Goal: Information Seeking & Learning: Learn about a topic

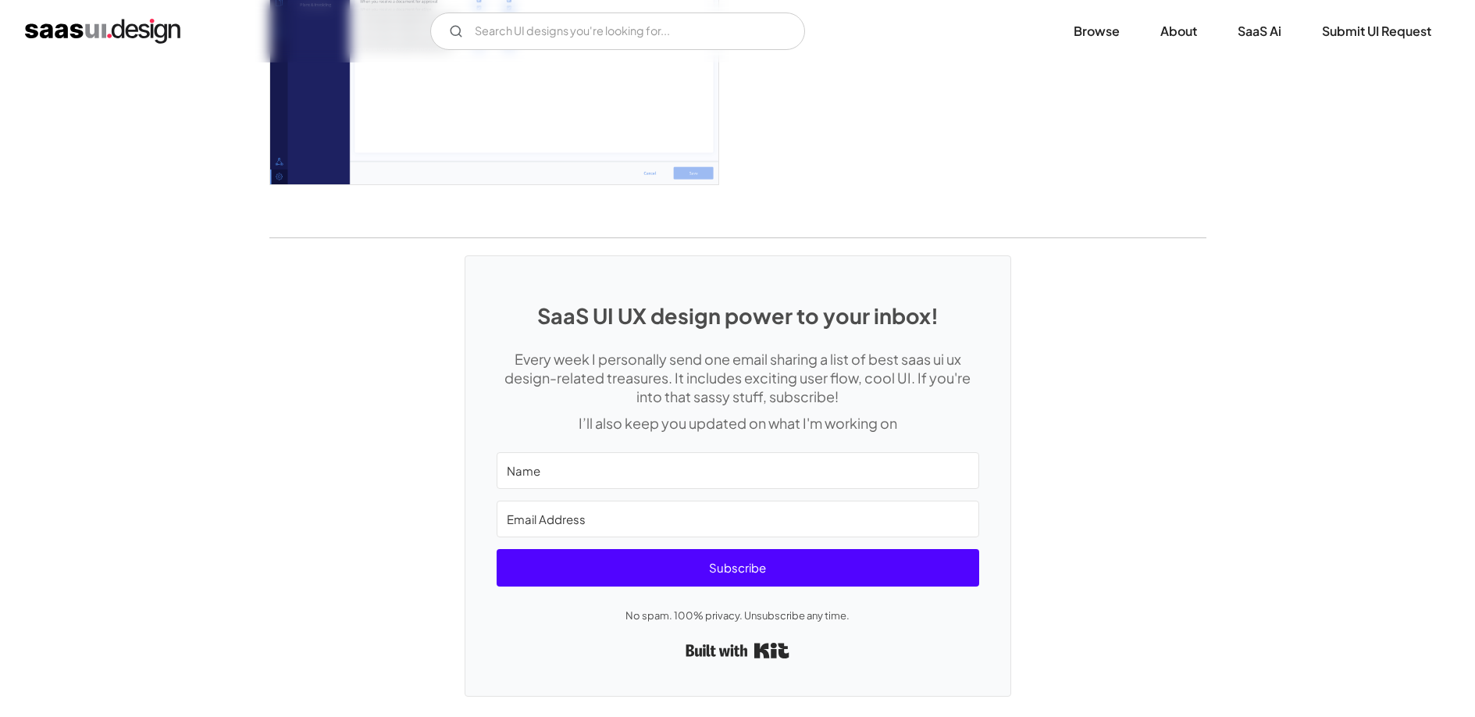
scroll to position [3936, 0]
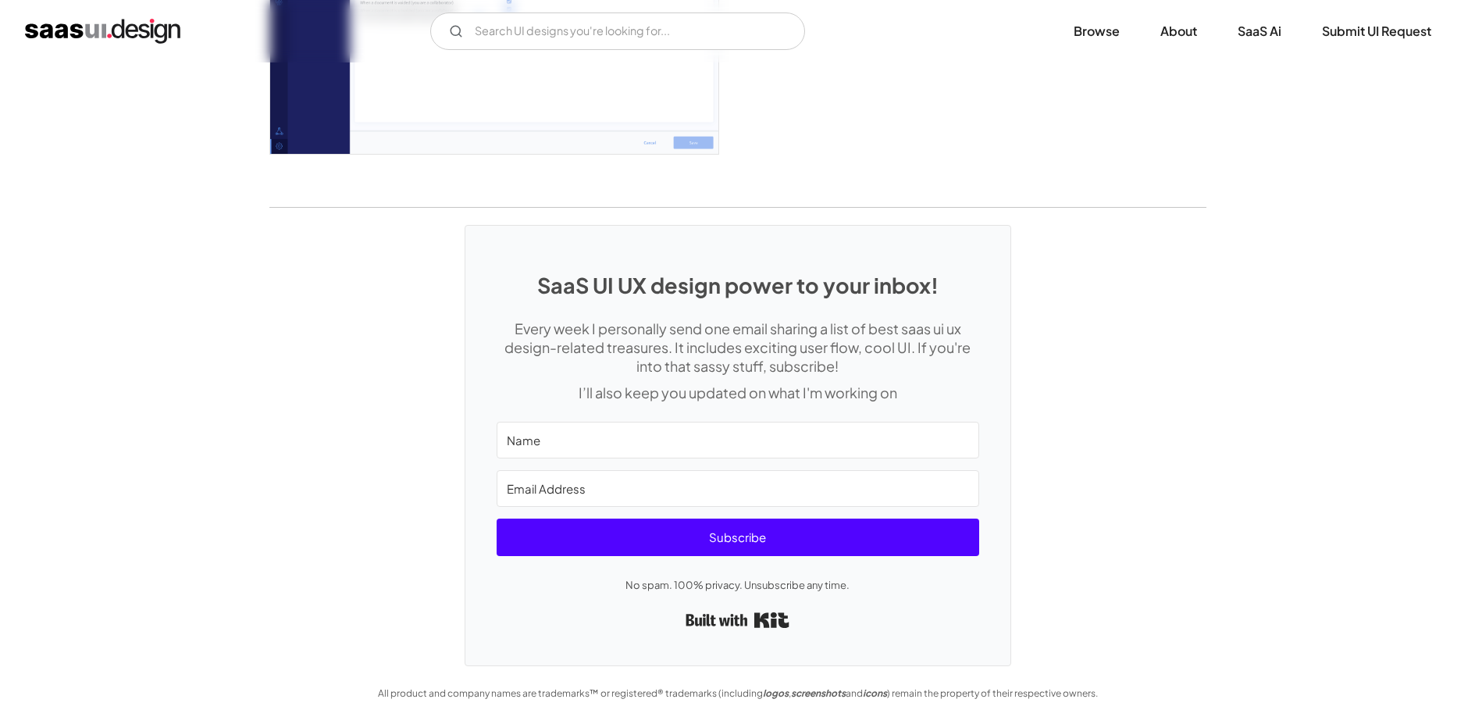
click at [124, 35] on img "home" at bounding box center [102, 31] width 155 height 25
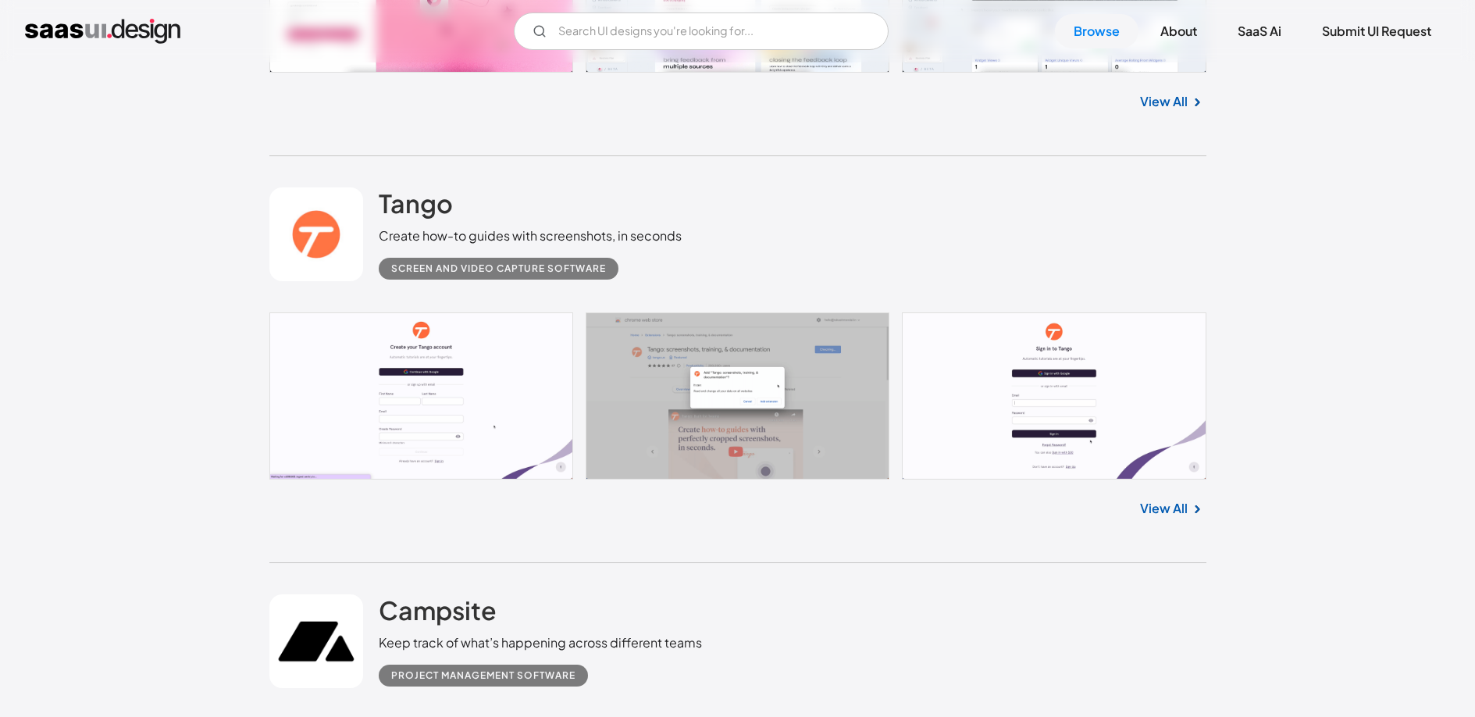
scroll to position [2280, 0]
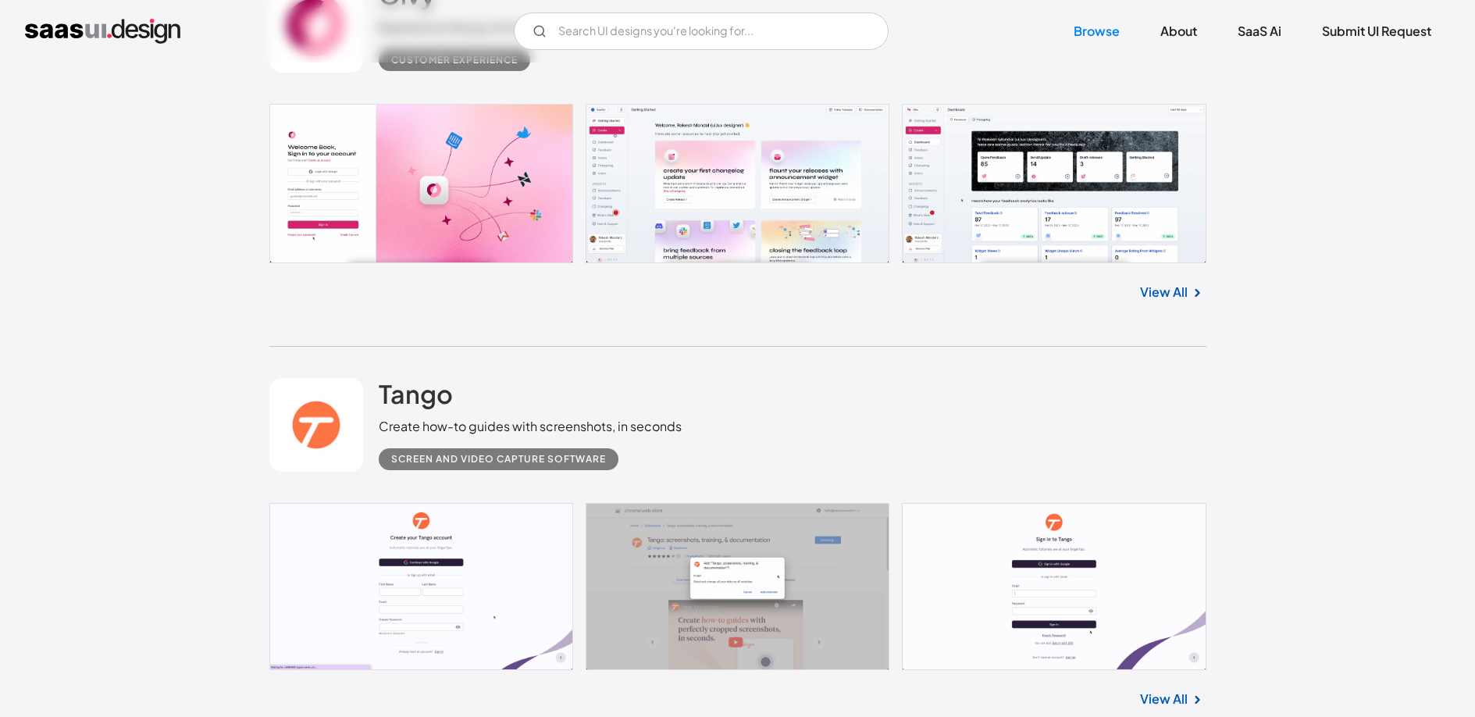
click at [999, 182] on link at bounding box center [737, 183] width 937 height 159
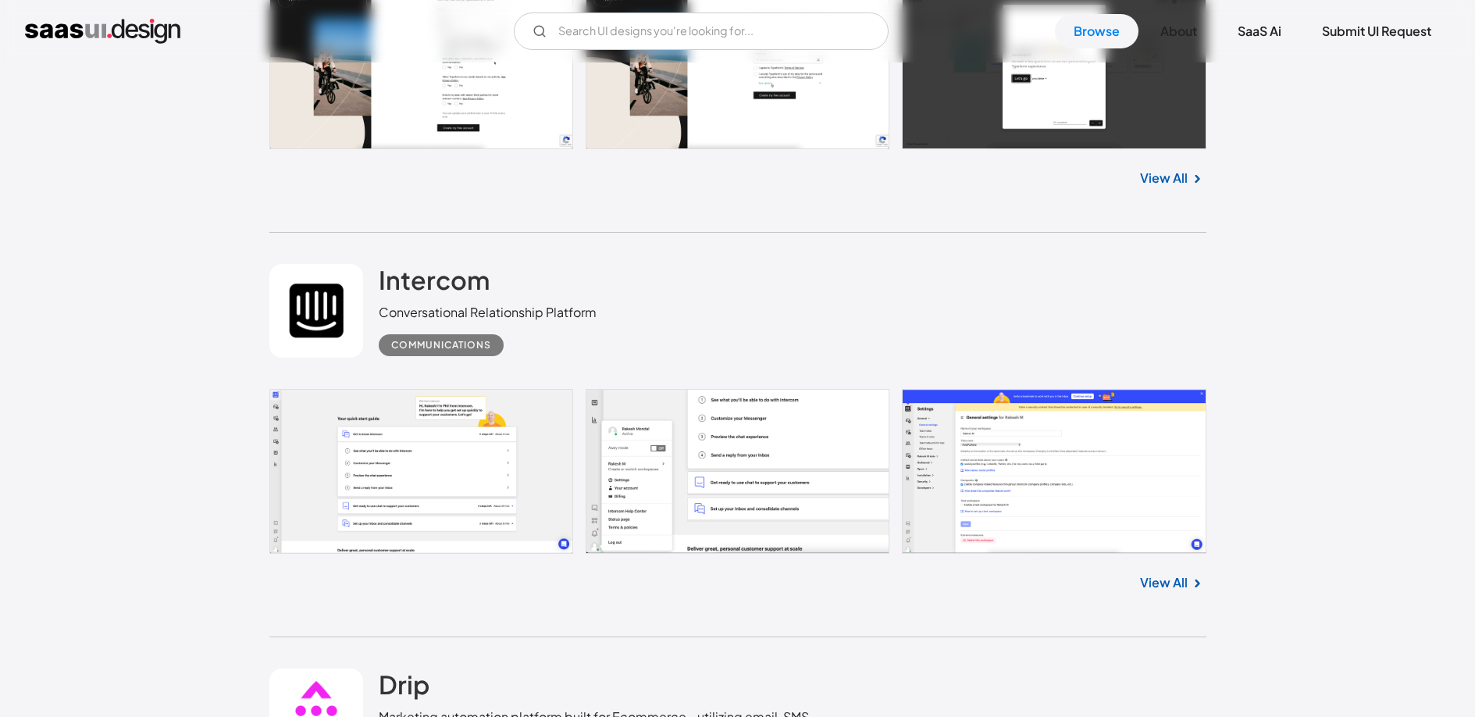
scroll to position [4393, 0]
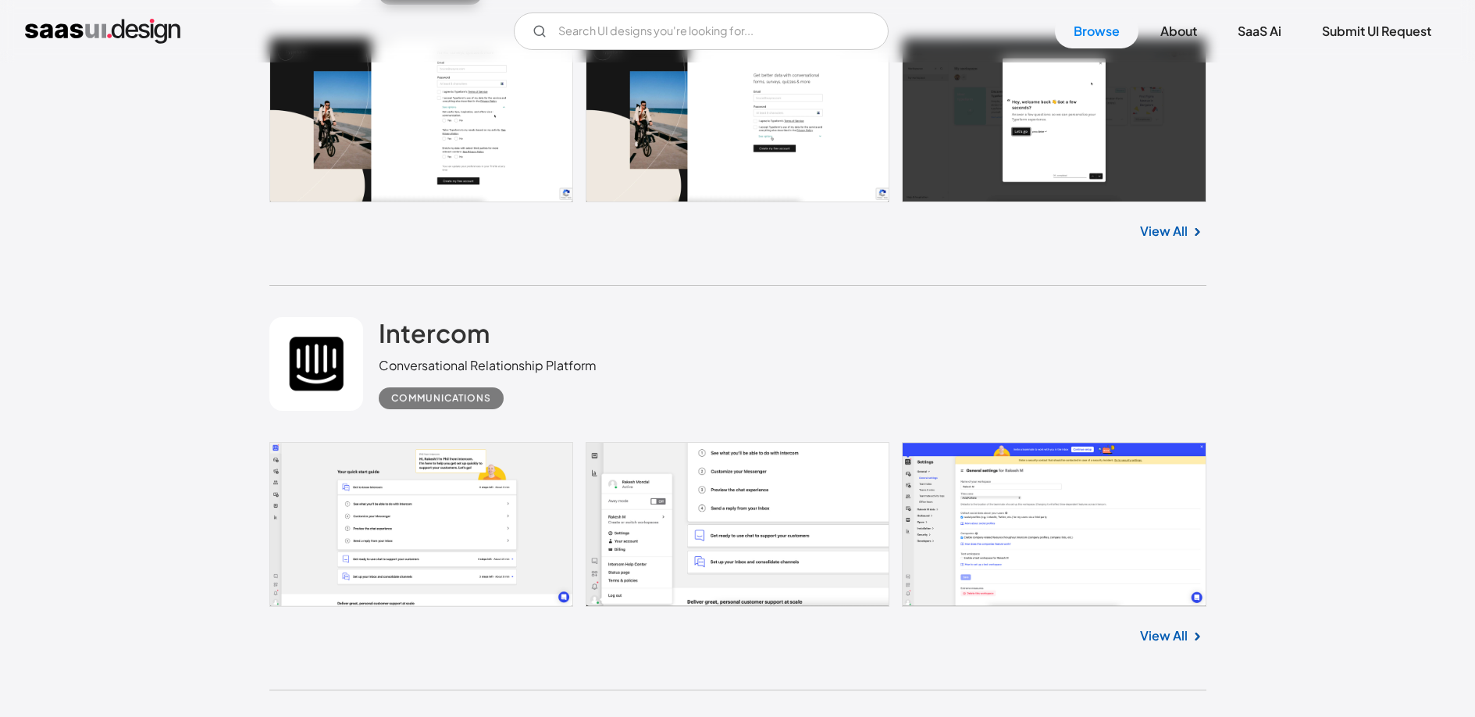
click at [465, 130] on link at bounding box center [737, 119] width 937 height 165
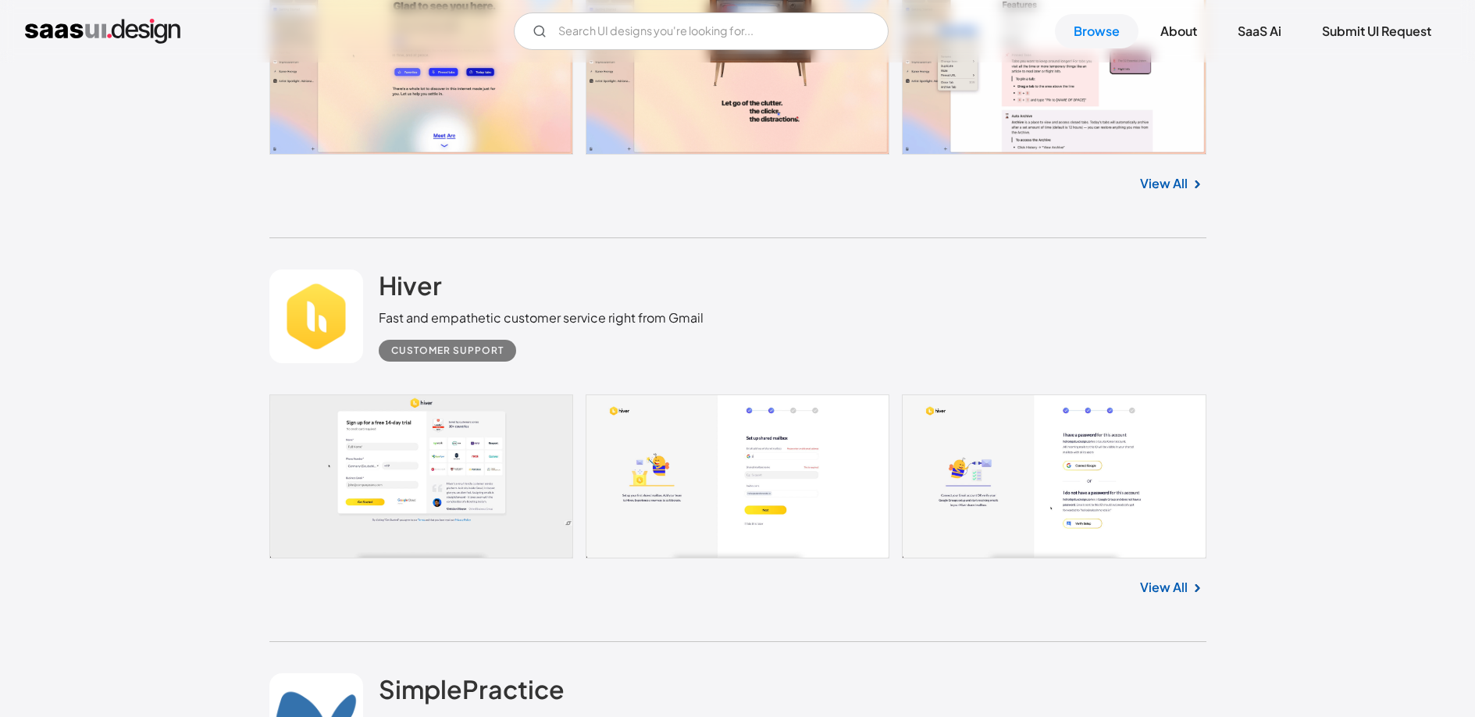
scroll to position [9817, 0]
click at [789, 443] on link at bounding box center [737, 476] width 937 height 164
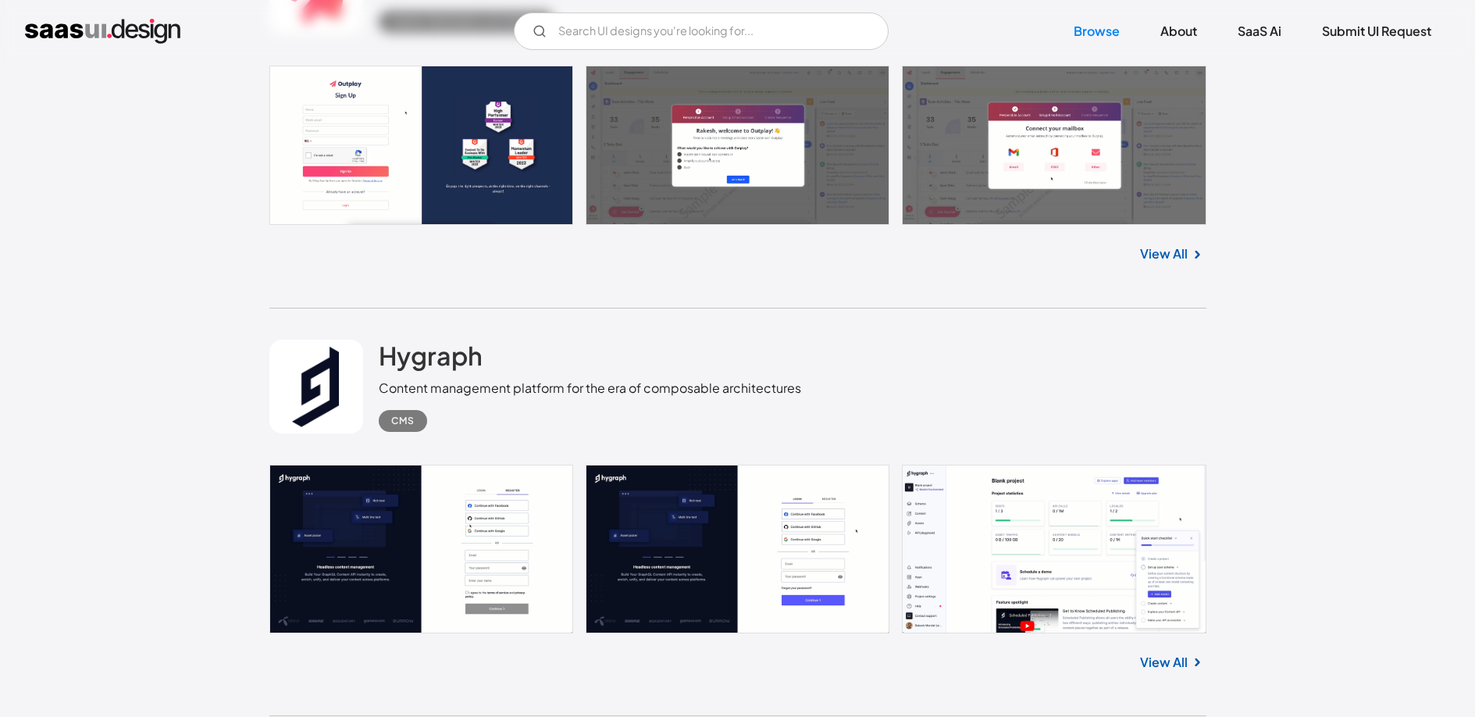
scroll to position [11378, 0]
click at [1031, 568] on link at bounding box center [737, 548] width 937 height 169
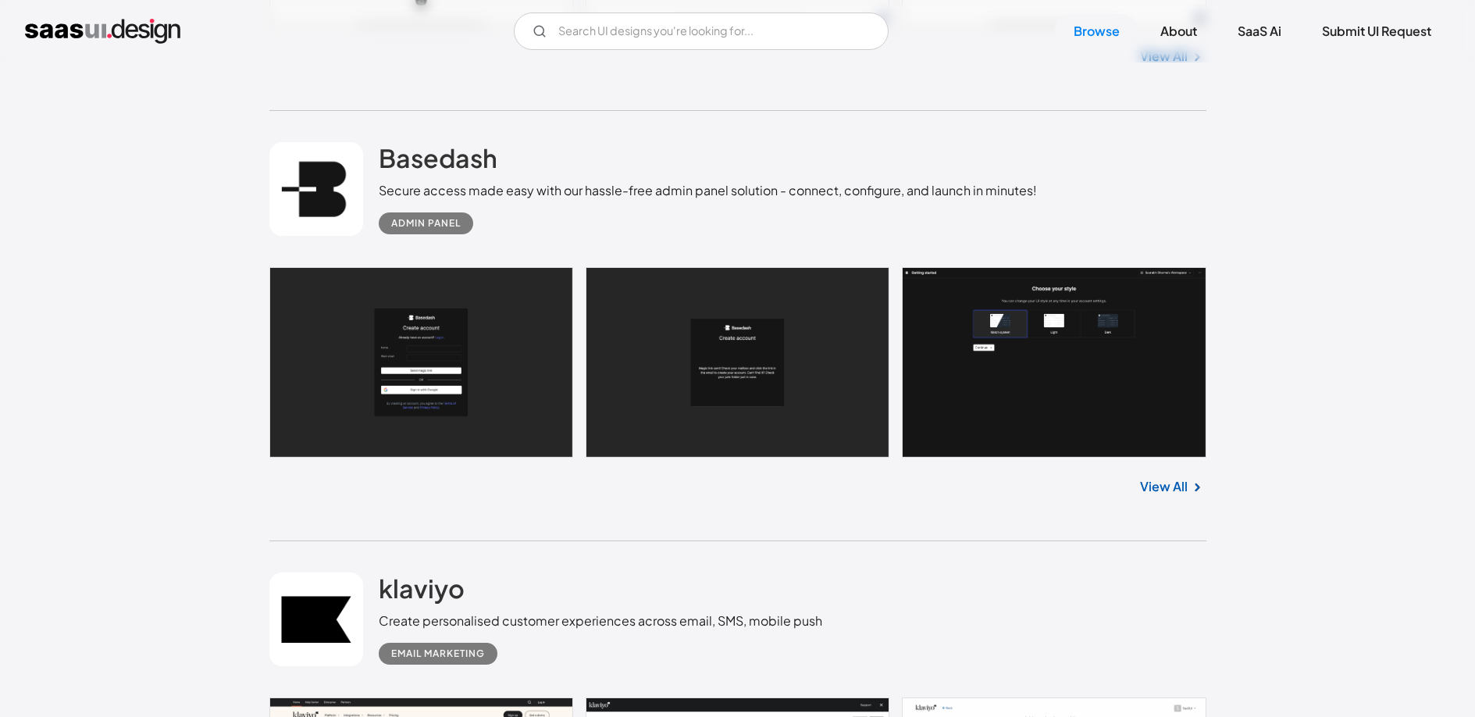
scroll to position [14461, 0]
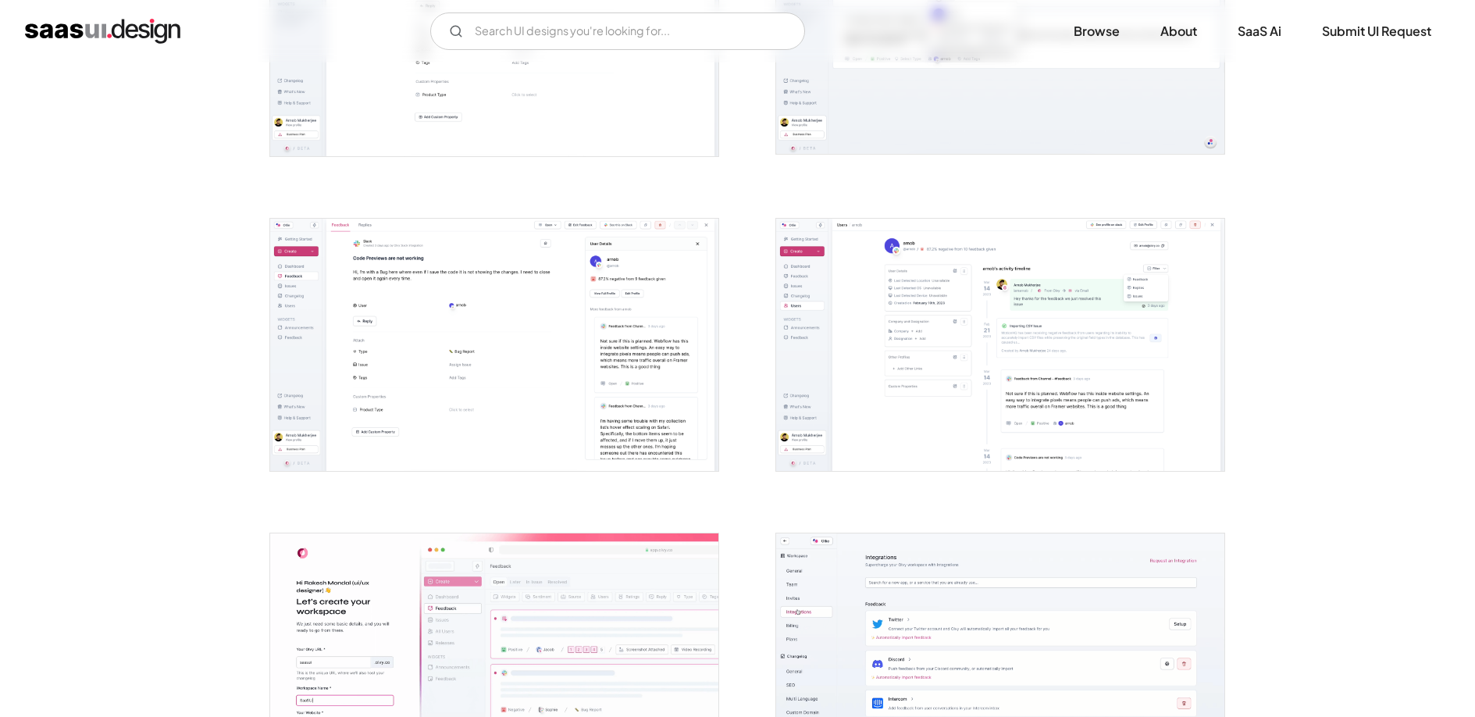
scroll to position [3585, 0]
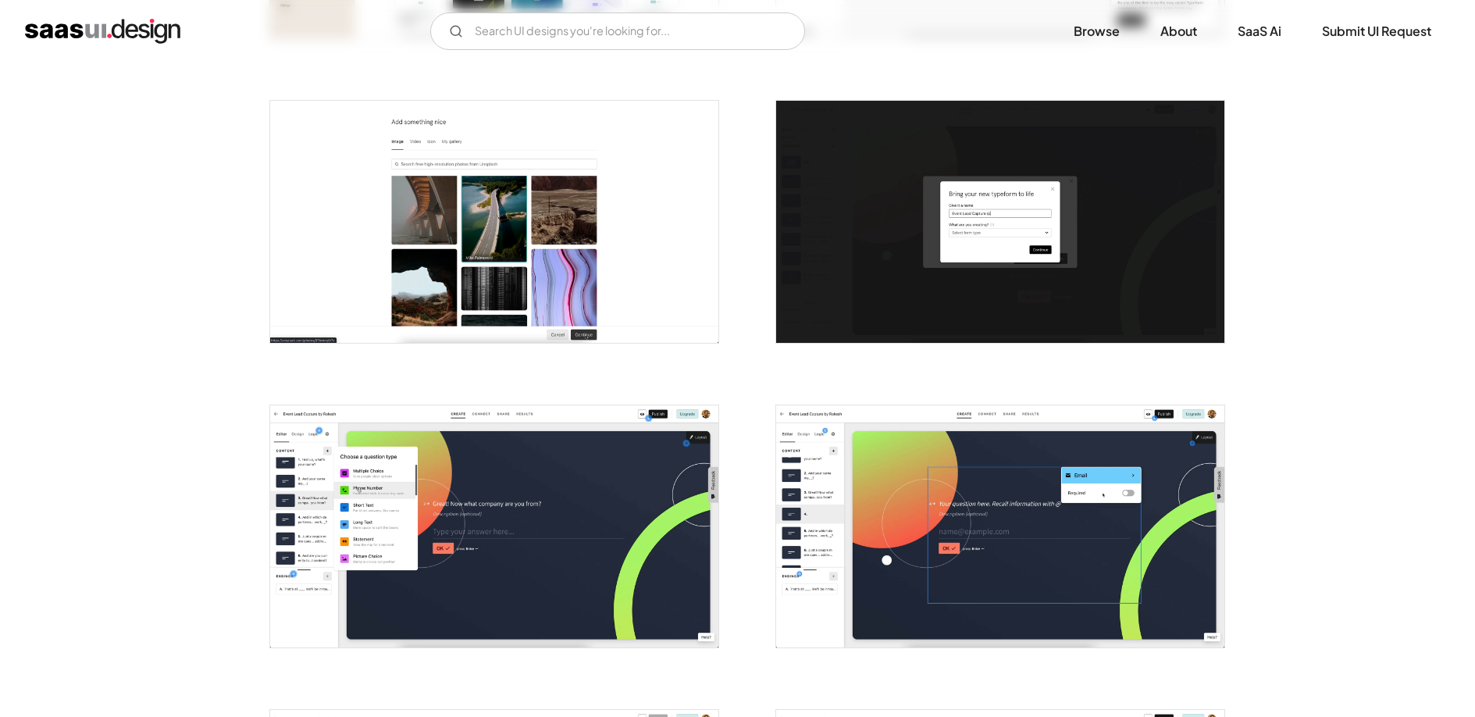
scroll to position [1948, 0]
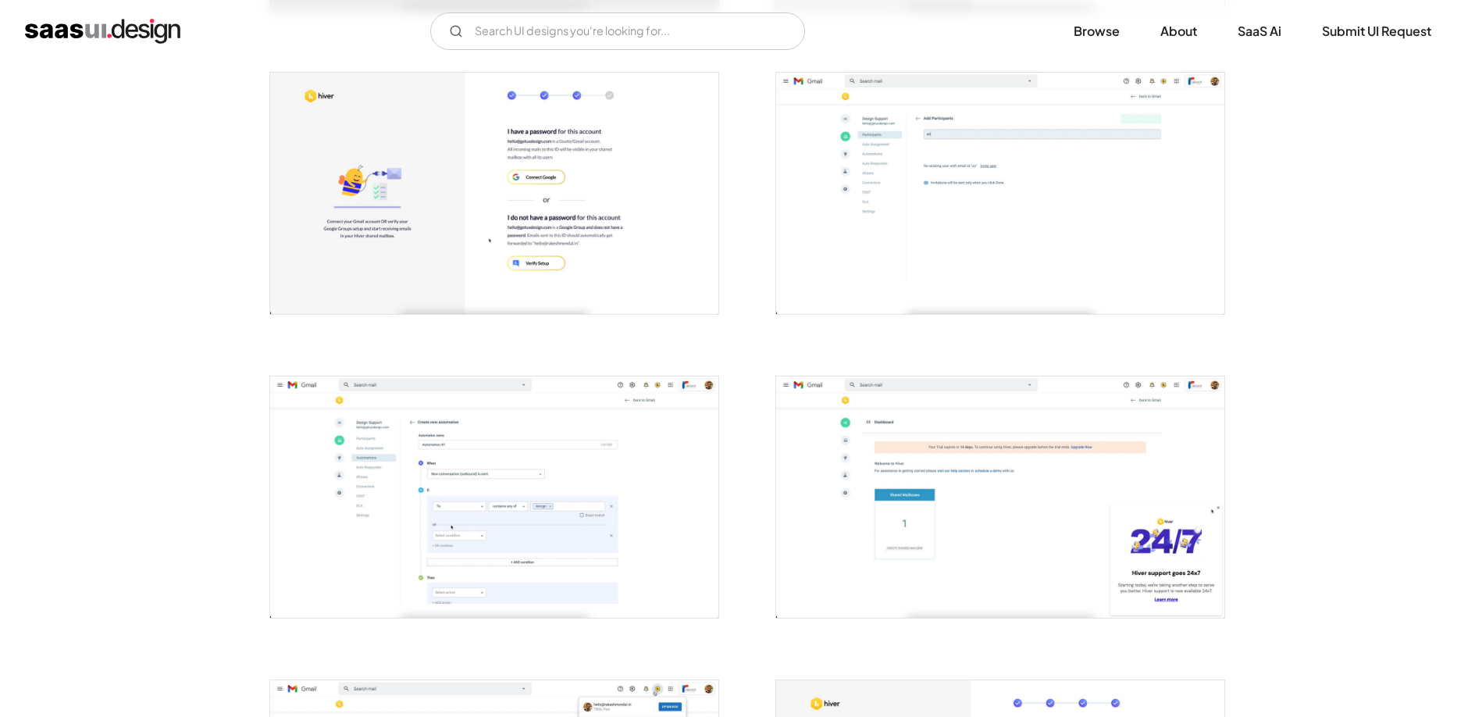
scroll to position [640, 0]
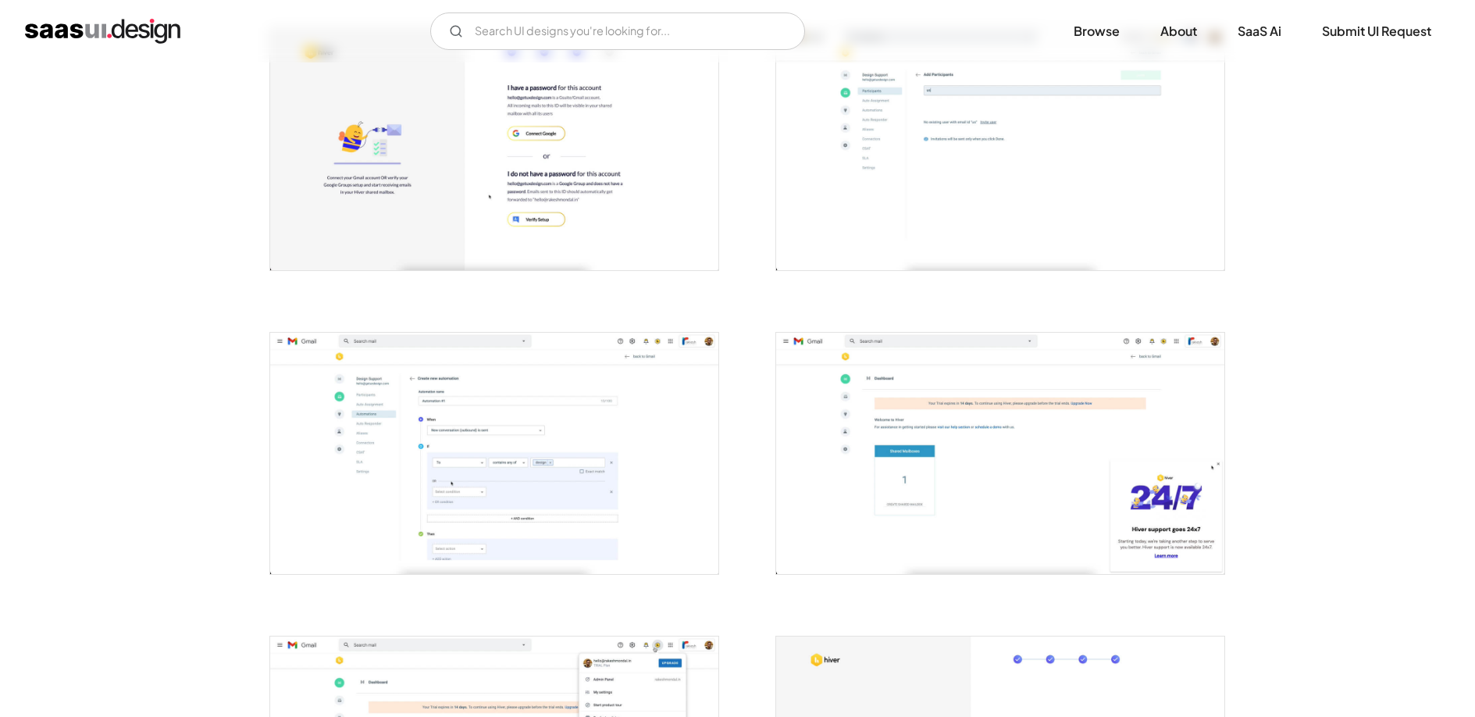
click at [547, 517] on img "open lightbox" at bounding box center [494, 453] width 448 height 241
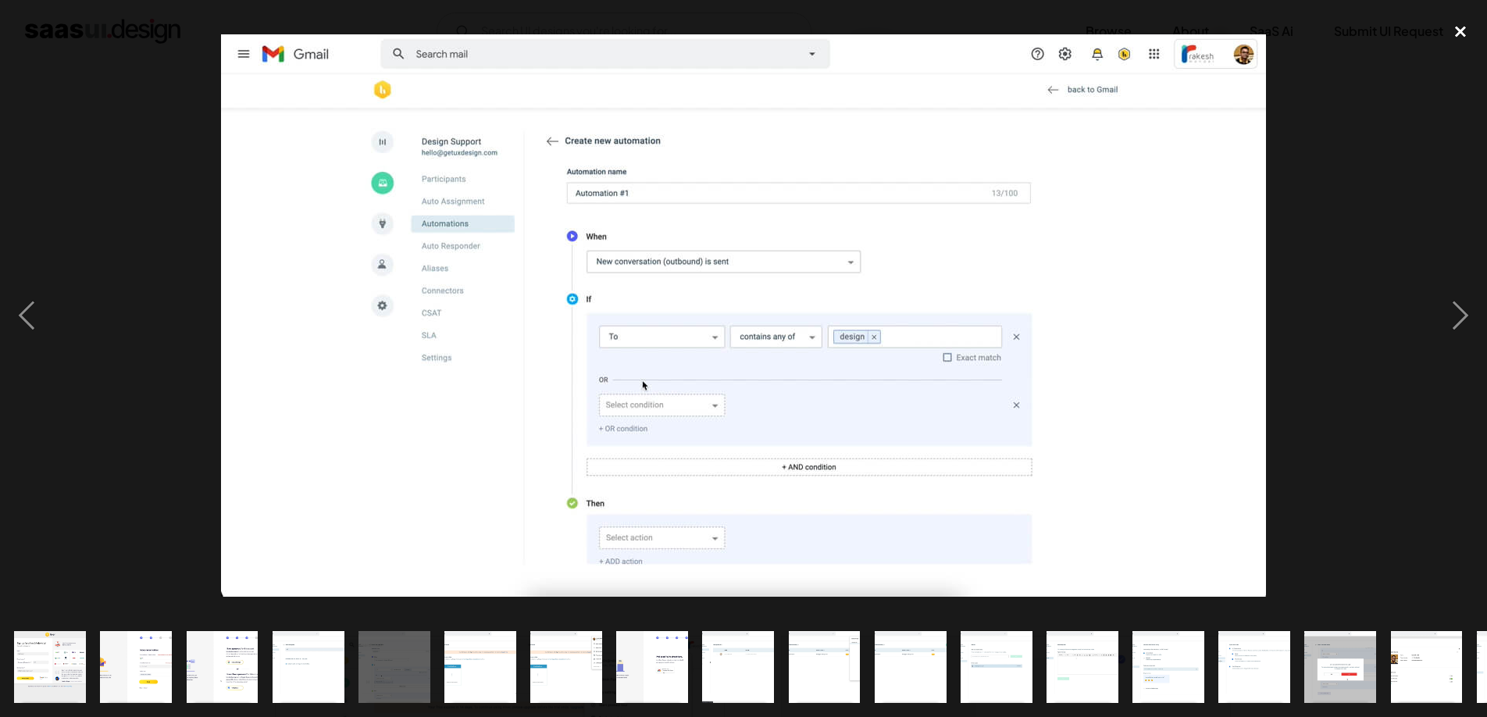
click at [1461, 38] on div "close lightbox" at bounding box center [1460, 31] width 53 height 34
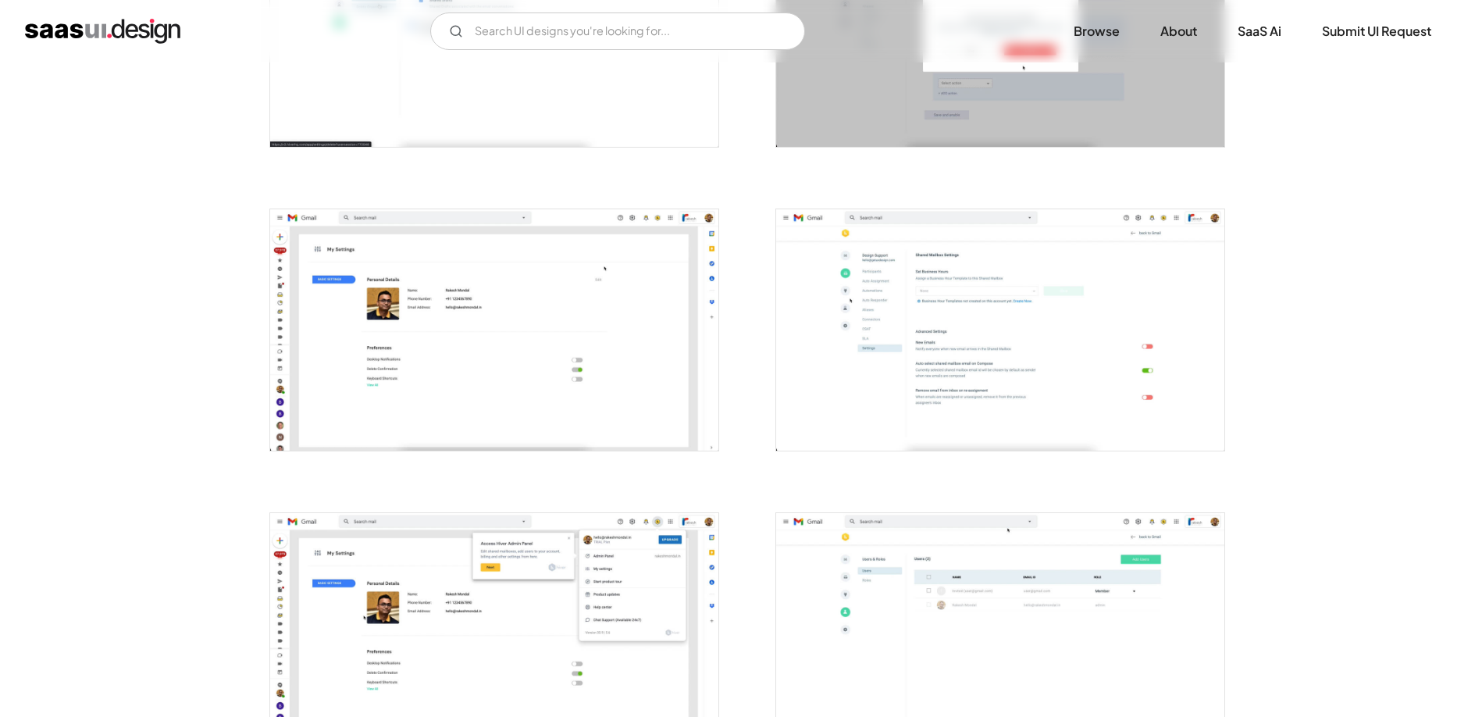
scroll to position [2787, 0]
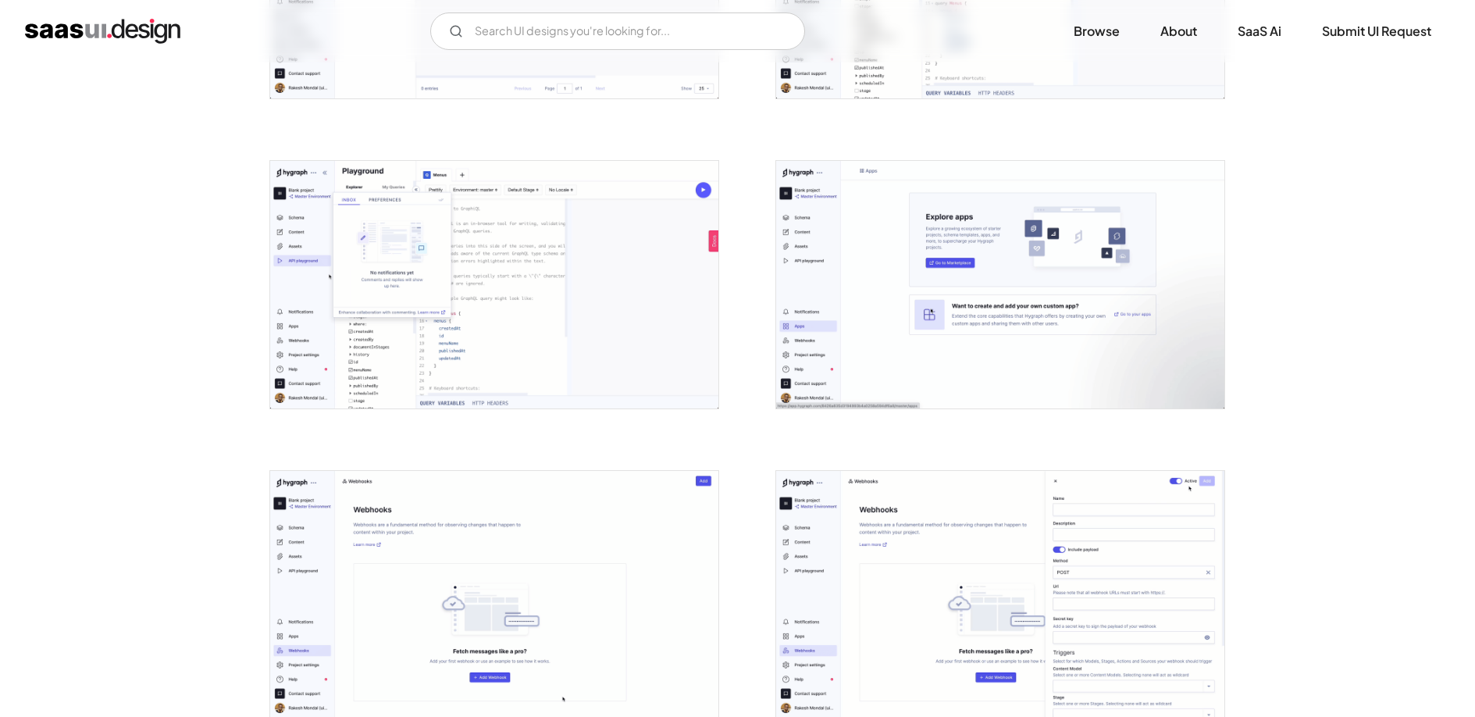
scroll to position [2596, 0]
